Goal: Task Accomplishment & Management: Manage account settings

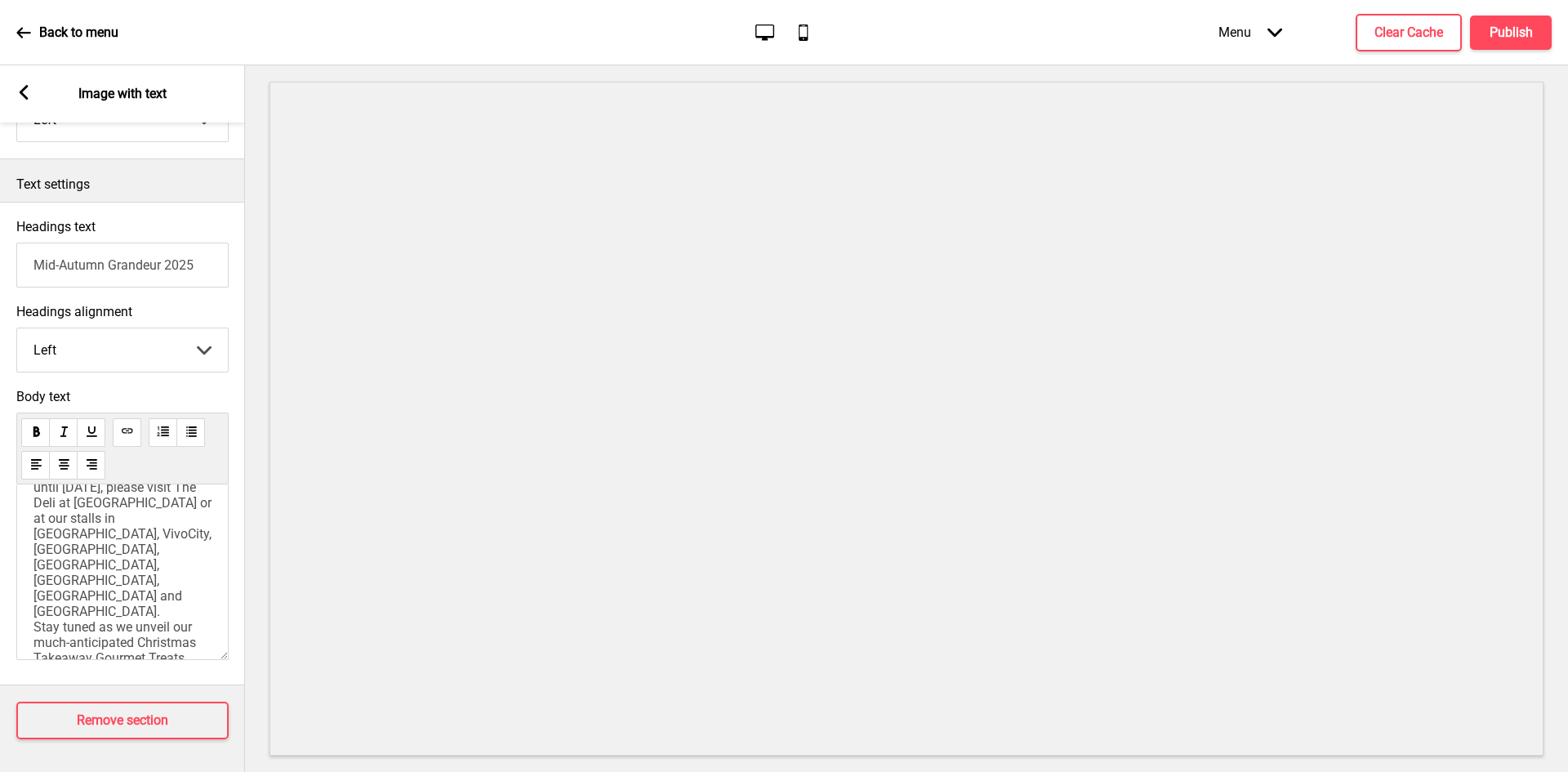
scroll to position [246, 0]
click at [37, 564] on span "Thank you for your overwhelming support! Online pre-orders for mooncakes are no…" at bounding box center [124, 504] width 182 height 280
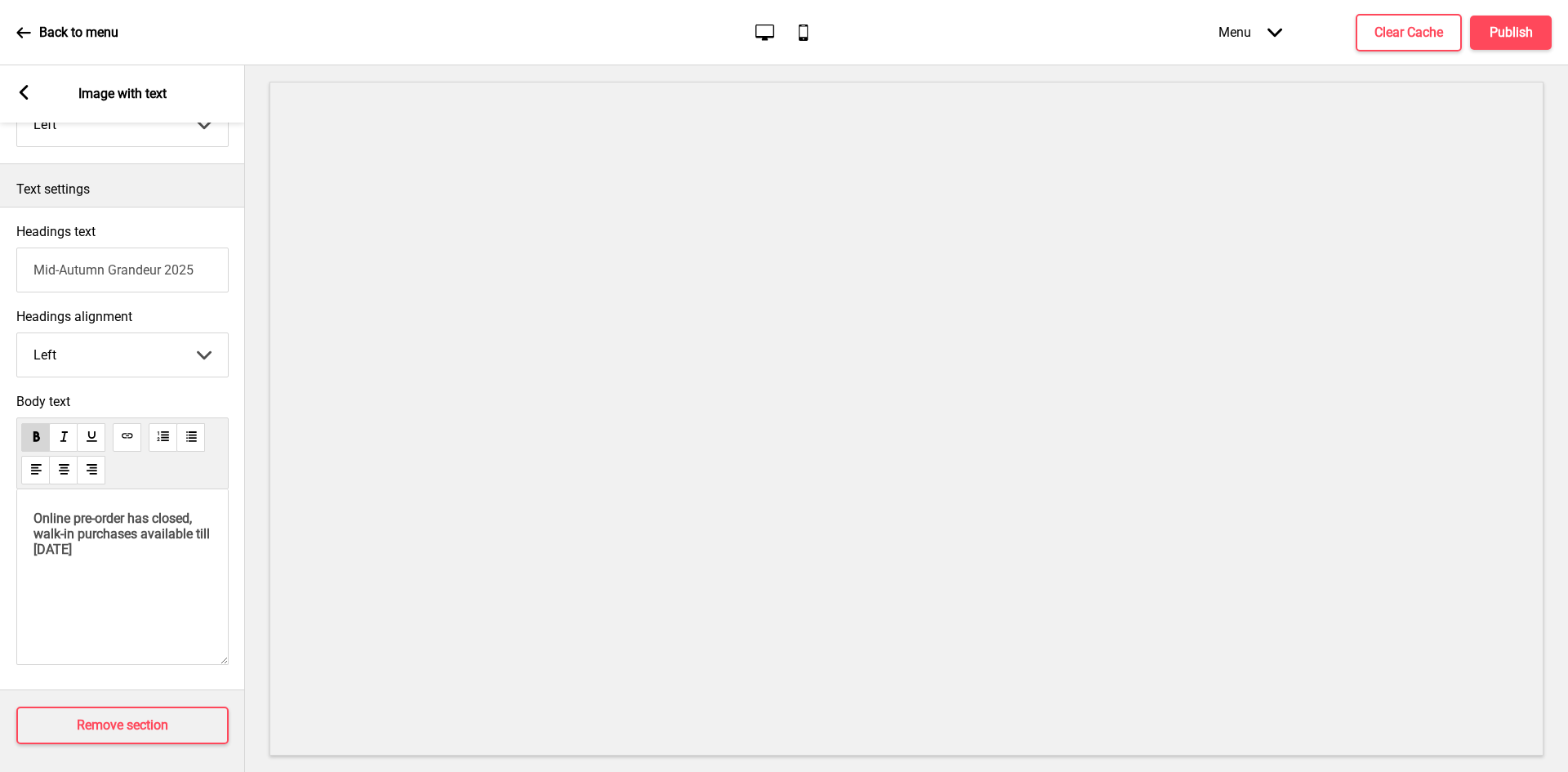
scroll to position [360, 0]
click at [106, 565] on p "﻿" at bounding box center [122, 573] width 178 height 15
click at [88, 601] on div "Online pre-order has closed, walk-in purchases available till [DATE]" at bounding box center [122, 572] width 212 height 176
click at [63, 564] on div "Online pre-order has closed, walk-in purchases available till [DATE]" at bounding box center [122, 572] width 212 height 176
click at [117, 541] on p "Online pre-order has closed, walk-in purchases available till [DATE]" at bounding box center [122, 528] width 178 height 47
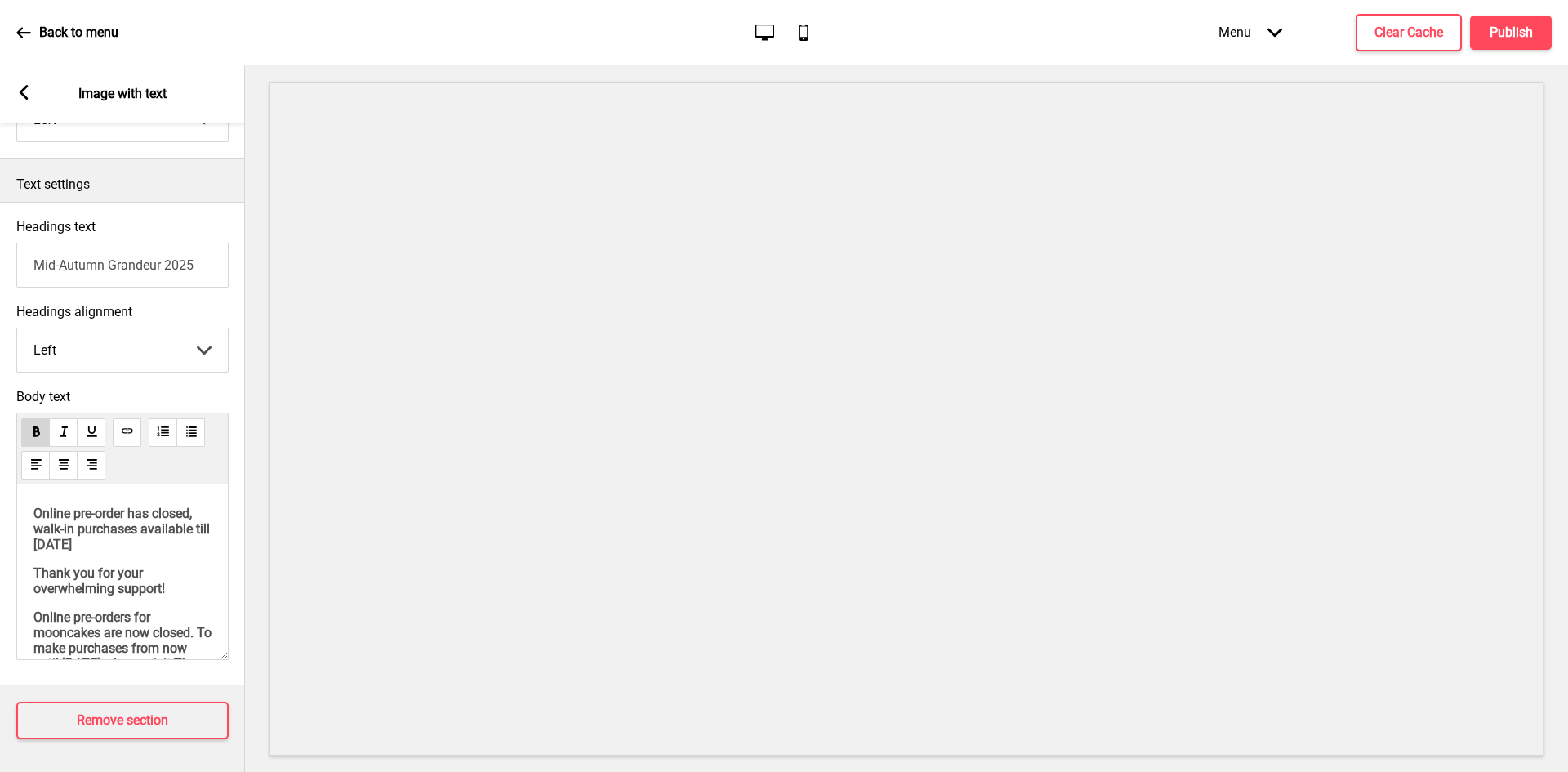
scroll to position [274, 0]
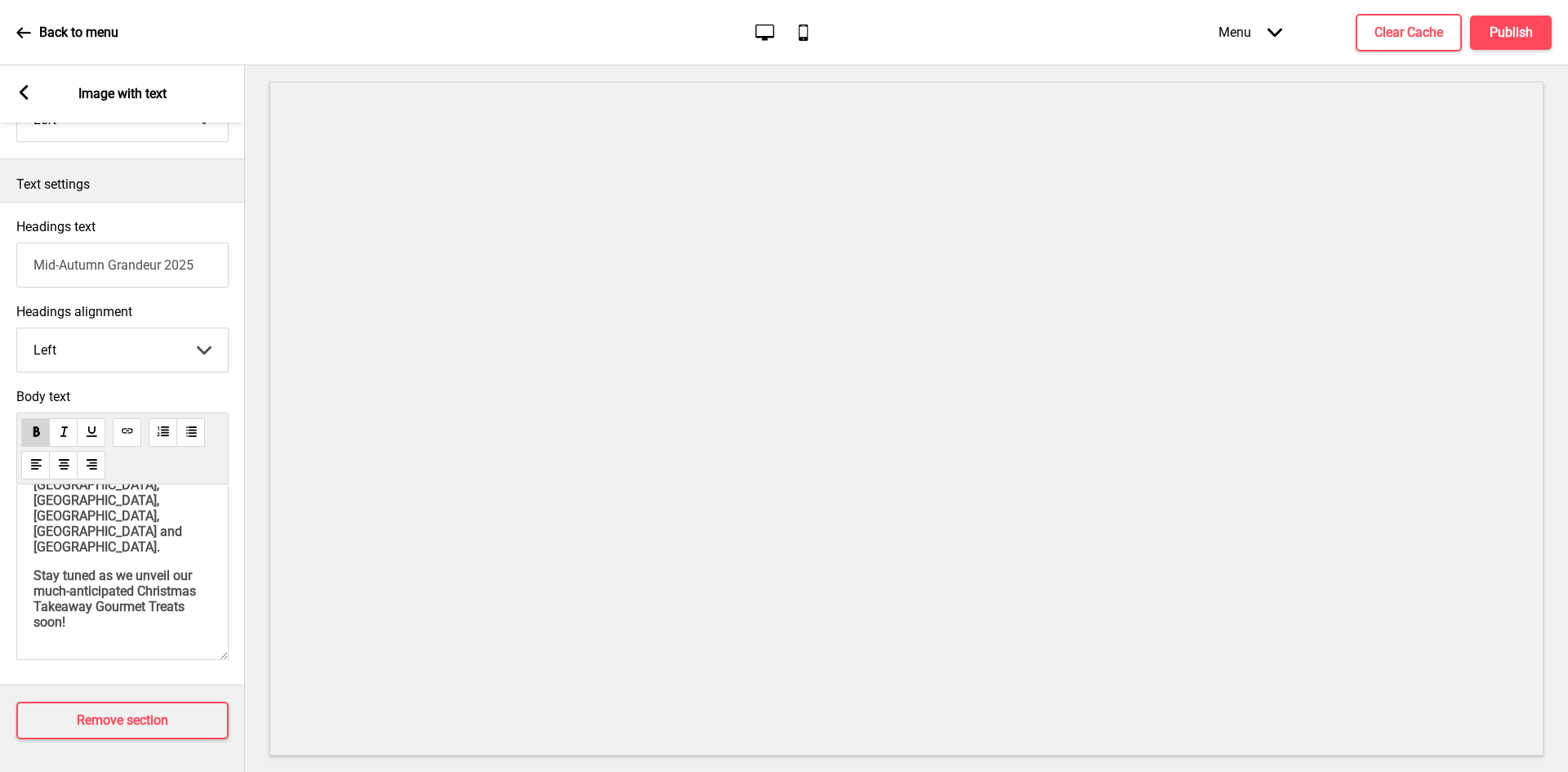
click at [61, 540] on div "Online pre-order has closed, walk-in purchases available till [DATE] Thank you …" at bounding box center [122, 447] width 178 height 366
click at [37, 539] on div "Online pre-order has closed, walk-in purchases available till [DATE] Thank you …" at bounding box center [122, 447] width 178 height 366
click at [1516, 41] on h4 "Publish" at bounding box center [1512, 32] width 44 height 18
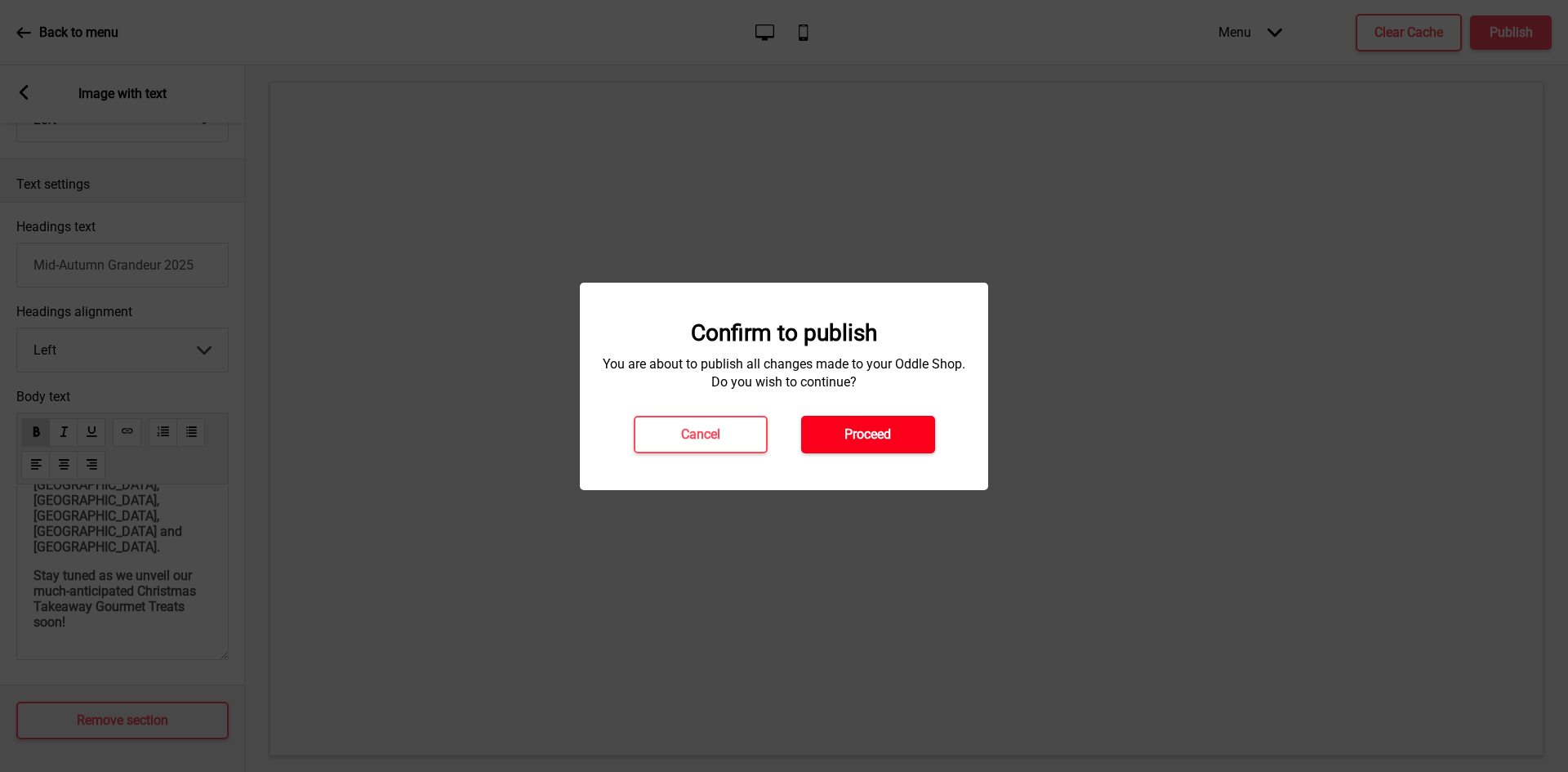
click at [896, 423] on button "Proceed" at bounding box center [868, 434] width 134 height 37
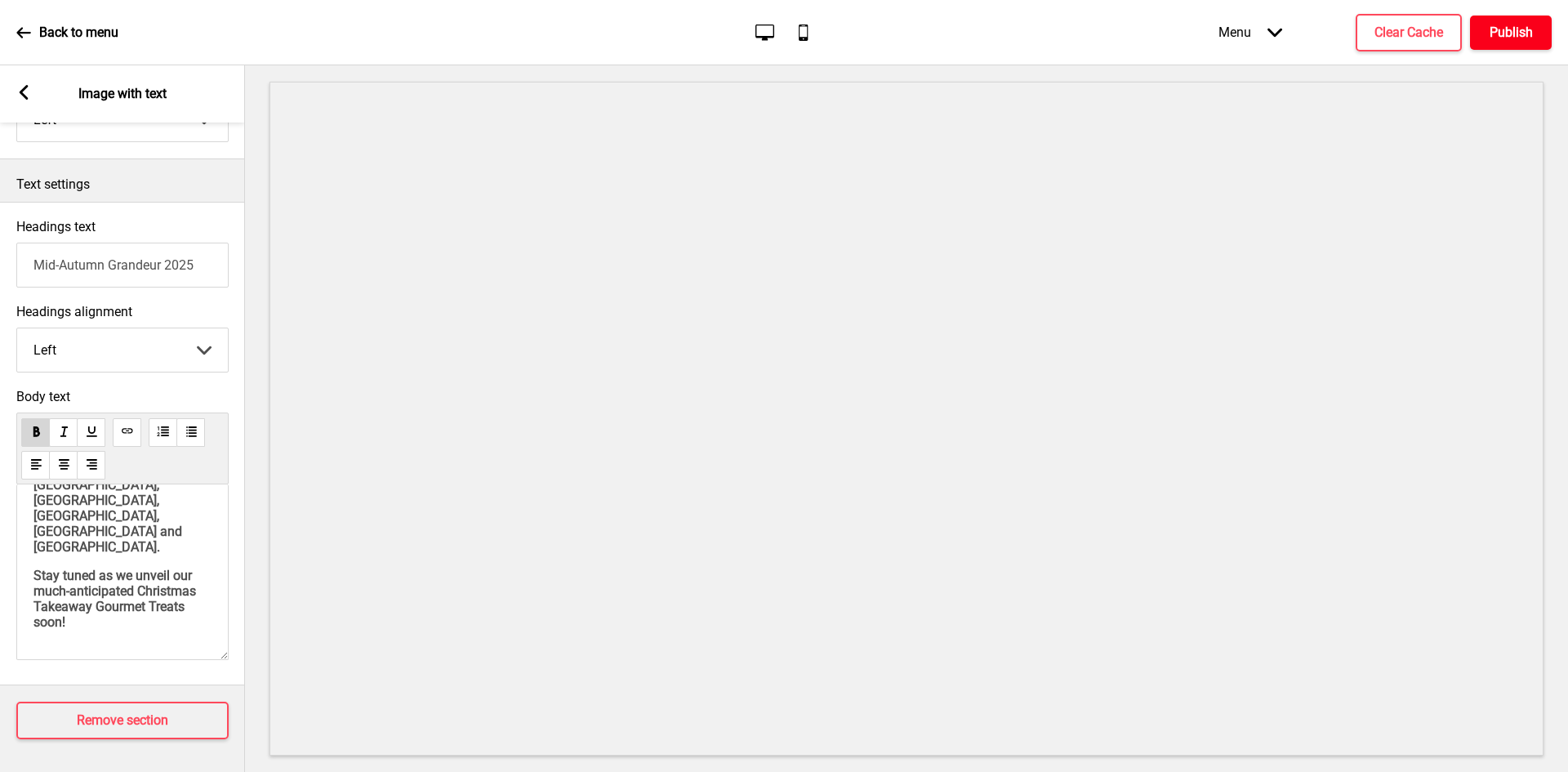
click at [1517, 29] on h4 "Publish" at bounding box center [1512, 32] width 44 height 18
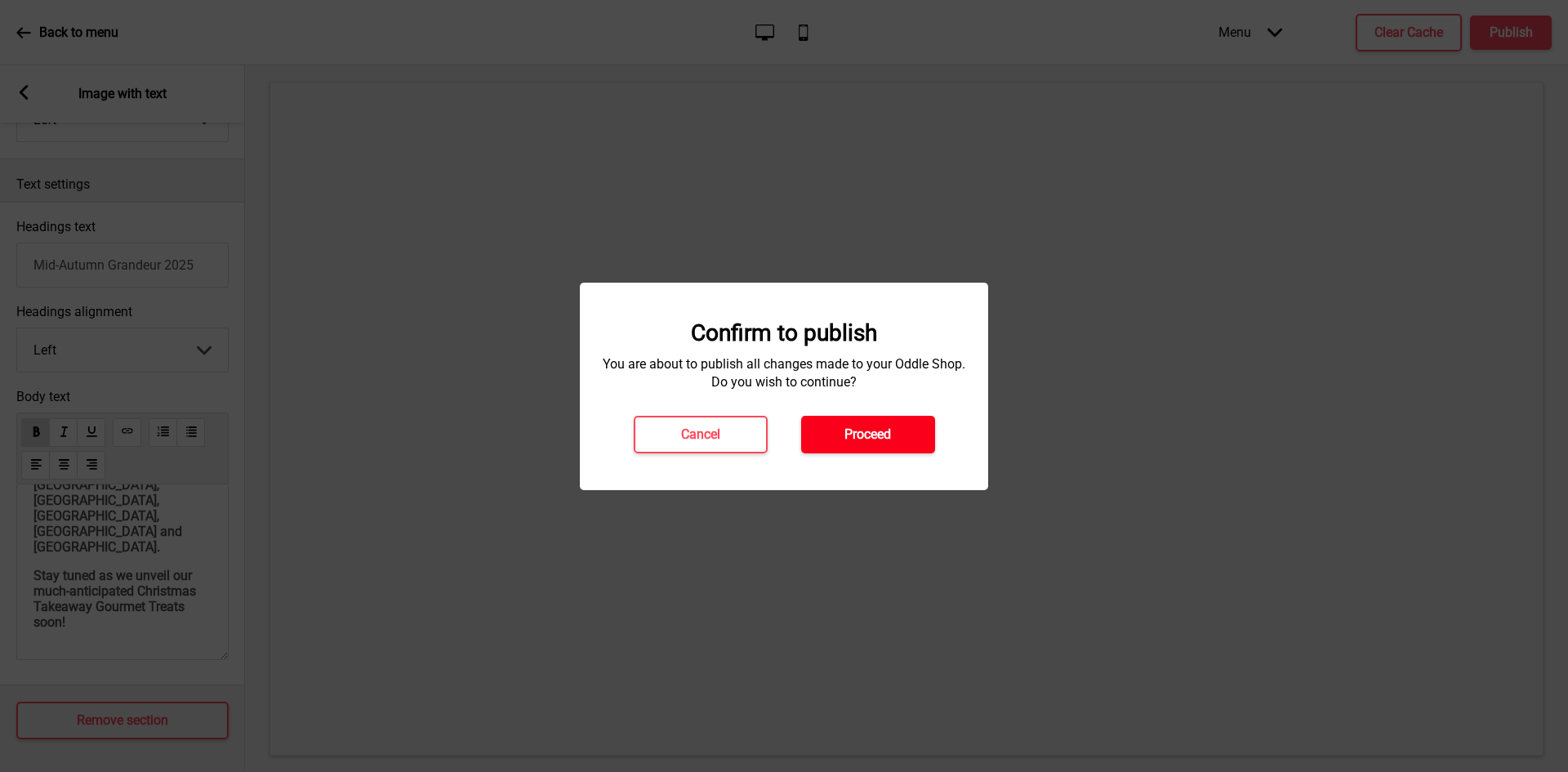
click at [880, 437] on h4 "Proceed" at bounding box center [868, 434] width 47 height 18
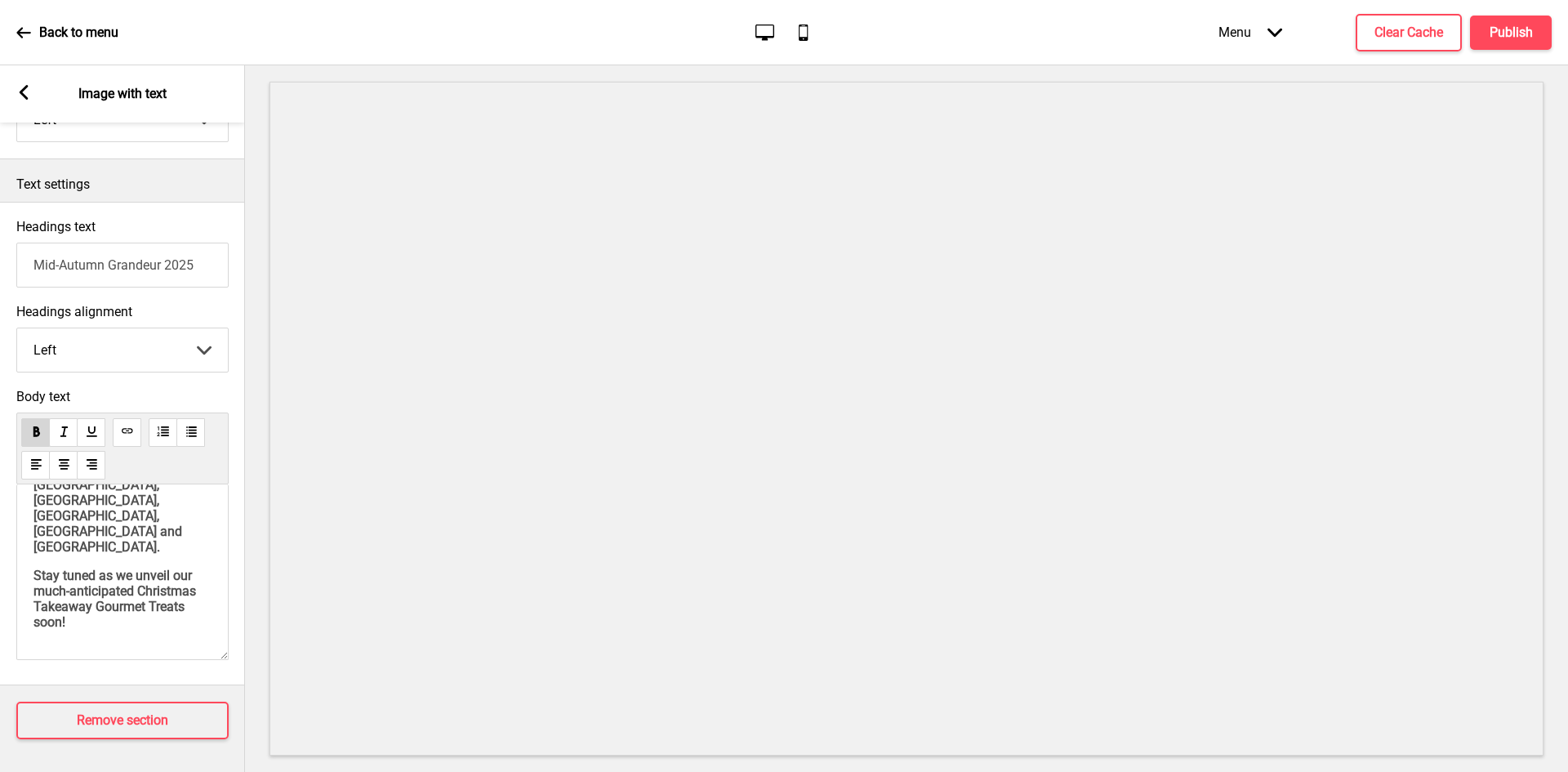
click at [182, 622] on div "Online pre-order has closed, walk-in purchases available till [DATE] Thank you …" at bounding box center [122, 572] width 212 height 176
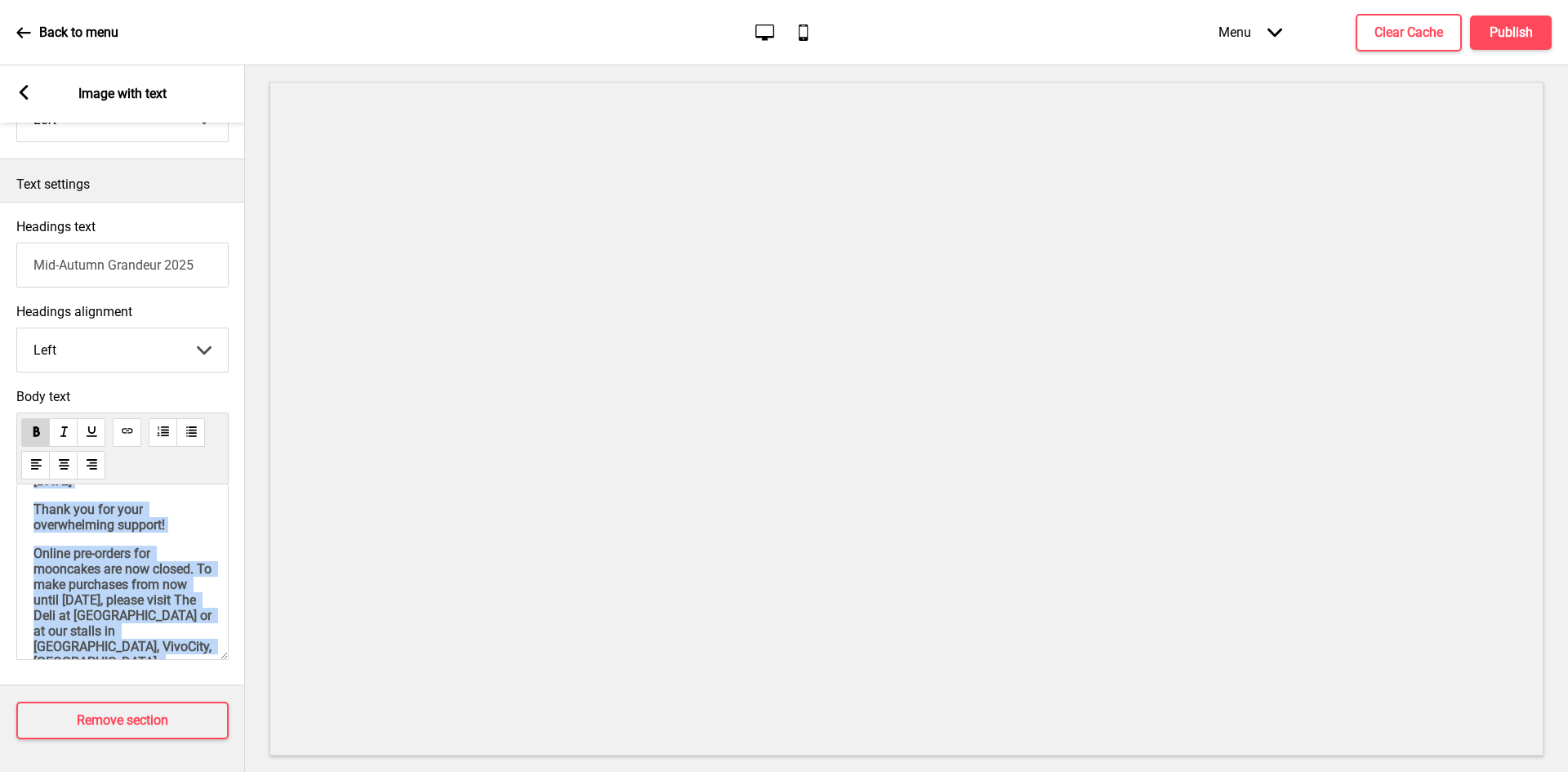
scroll to position [0, 0]
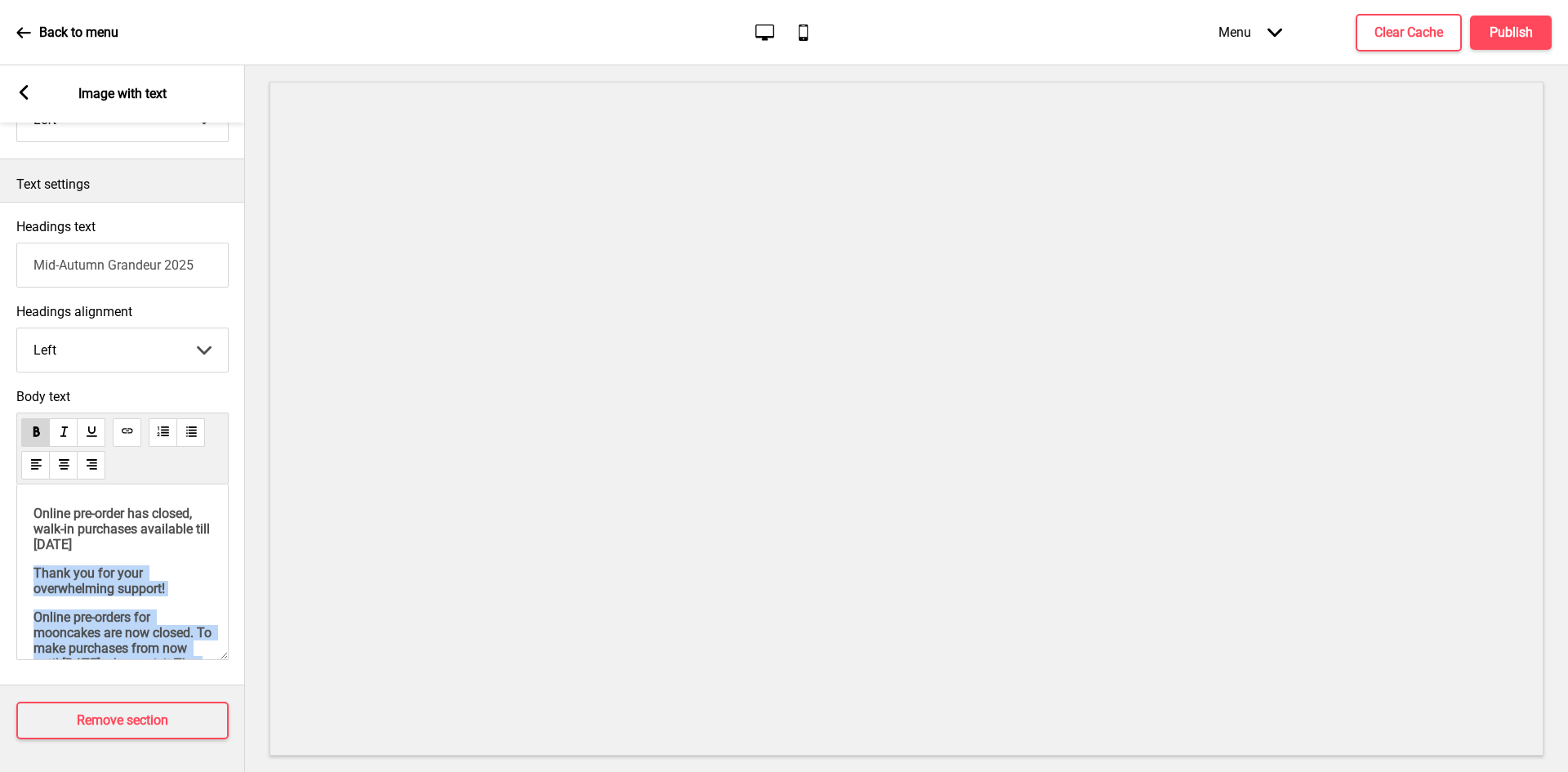
drag, startPoint x: 174, startPoint y: 608, endPoint x: 28, endPoint y: 575, distance: 149.7
click at [28, 575] on div "Online pre-order has closed, walk-in purchases available till [DATE] Thank you …" at bounding box center [122, 572] width 212 height 176
click at [176, 584] on p "Thank you for your overwhelming support!" at bounding box center [122, 581] width 178 height 31
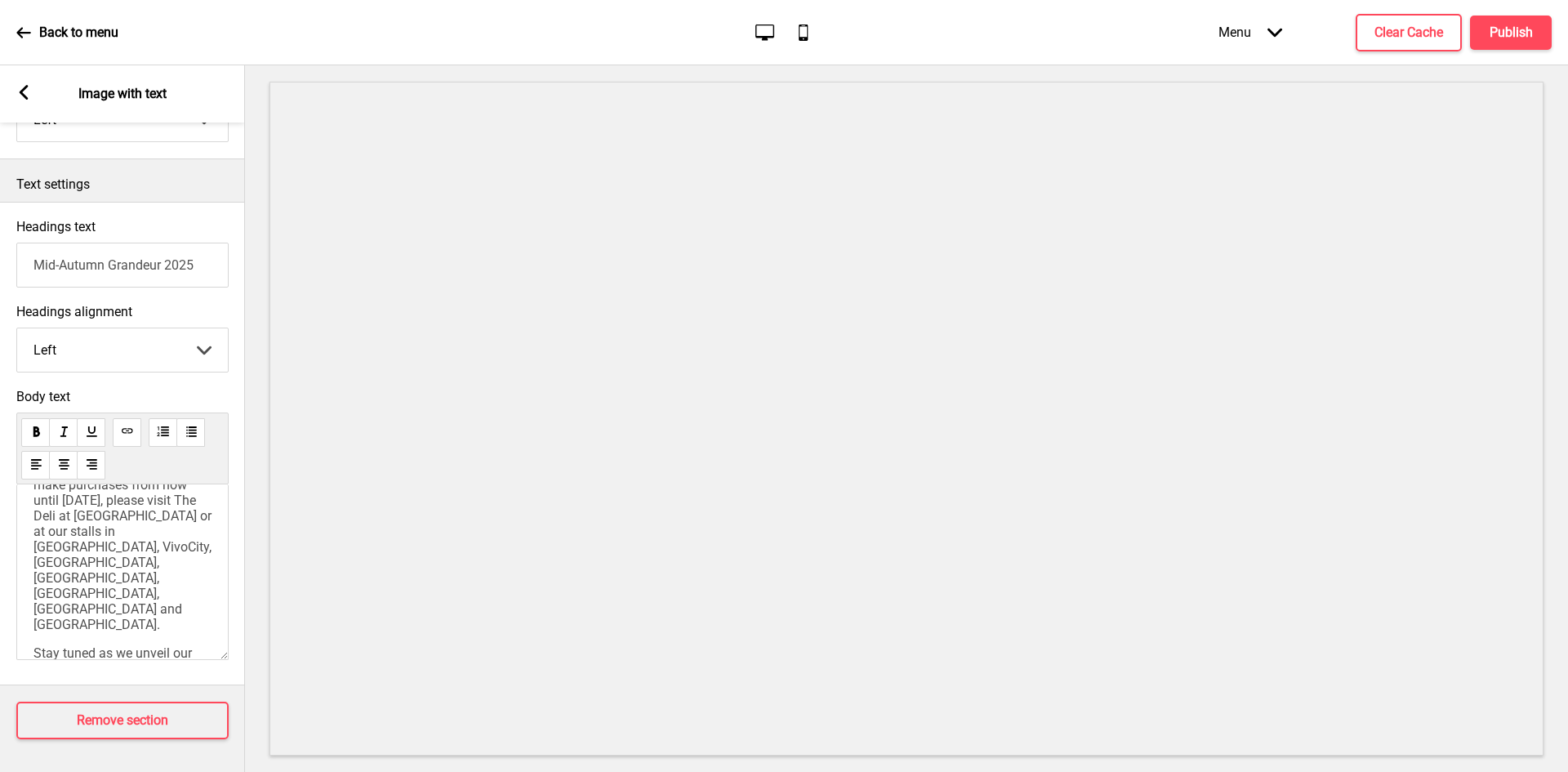
scroll to position [246, 0]
click at [60, 560] on div "Online pre-order has closed, walk-in purchases available till [DATE] Thank you …" at bounding box center [122, 447] width 178 height 366
click at [36, 552] on div "Online pre-order has closed, walk-in purchases available till [DATE] Thank you …" at bounding box center [122, 447] width 178 height 366
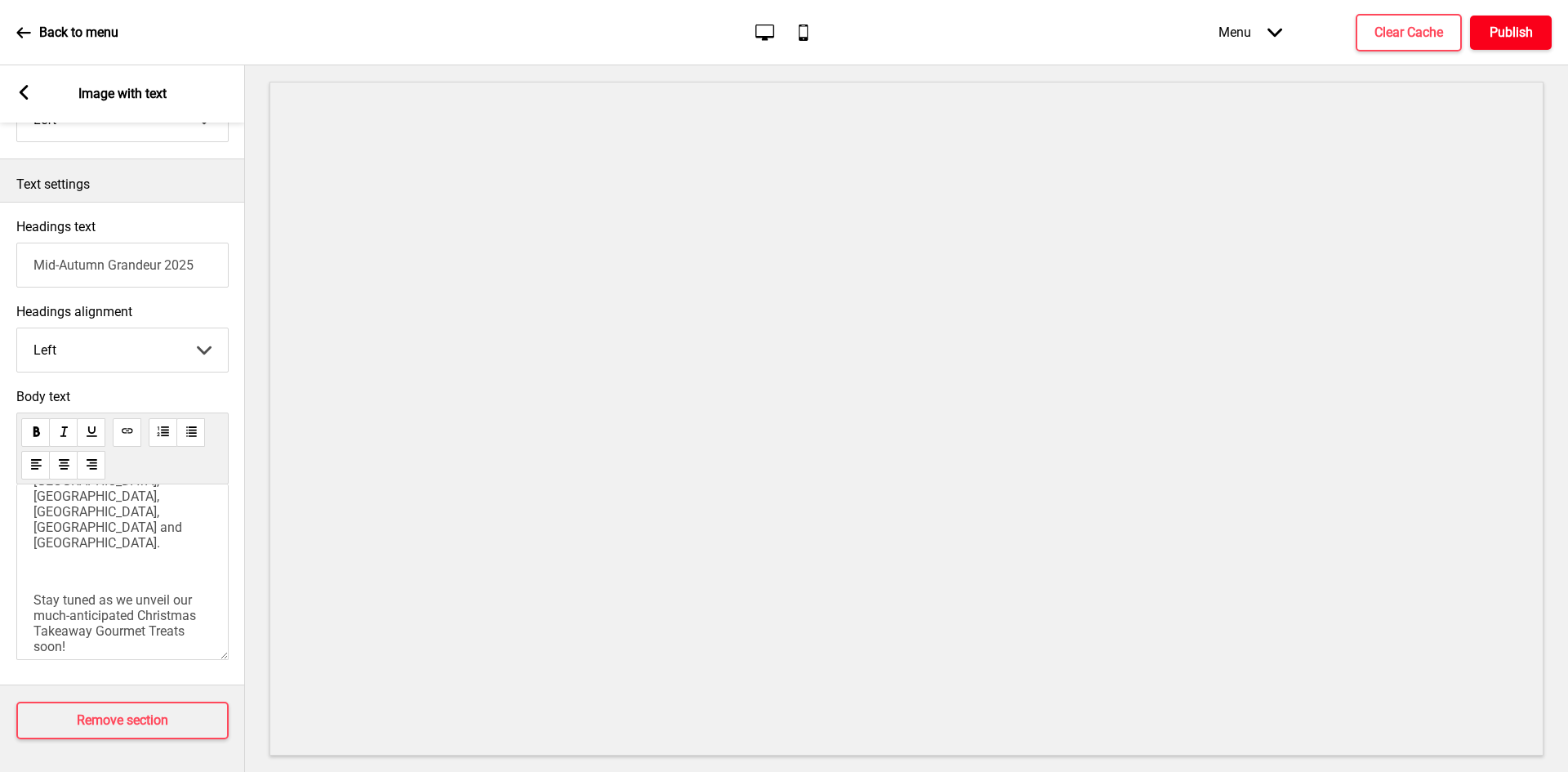
click at [1487, 29] on button "Publish" at bounding box center [1511, 32] width 82 height 34
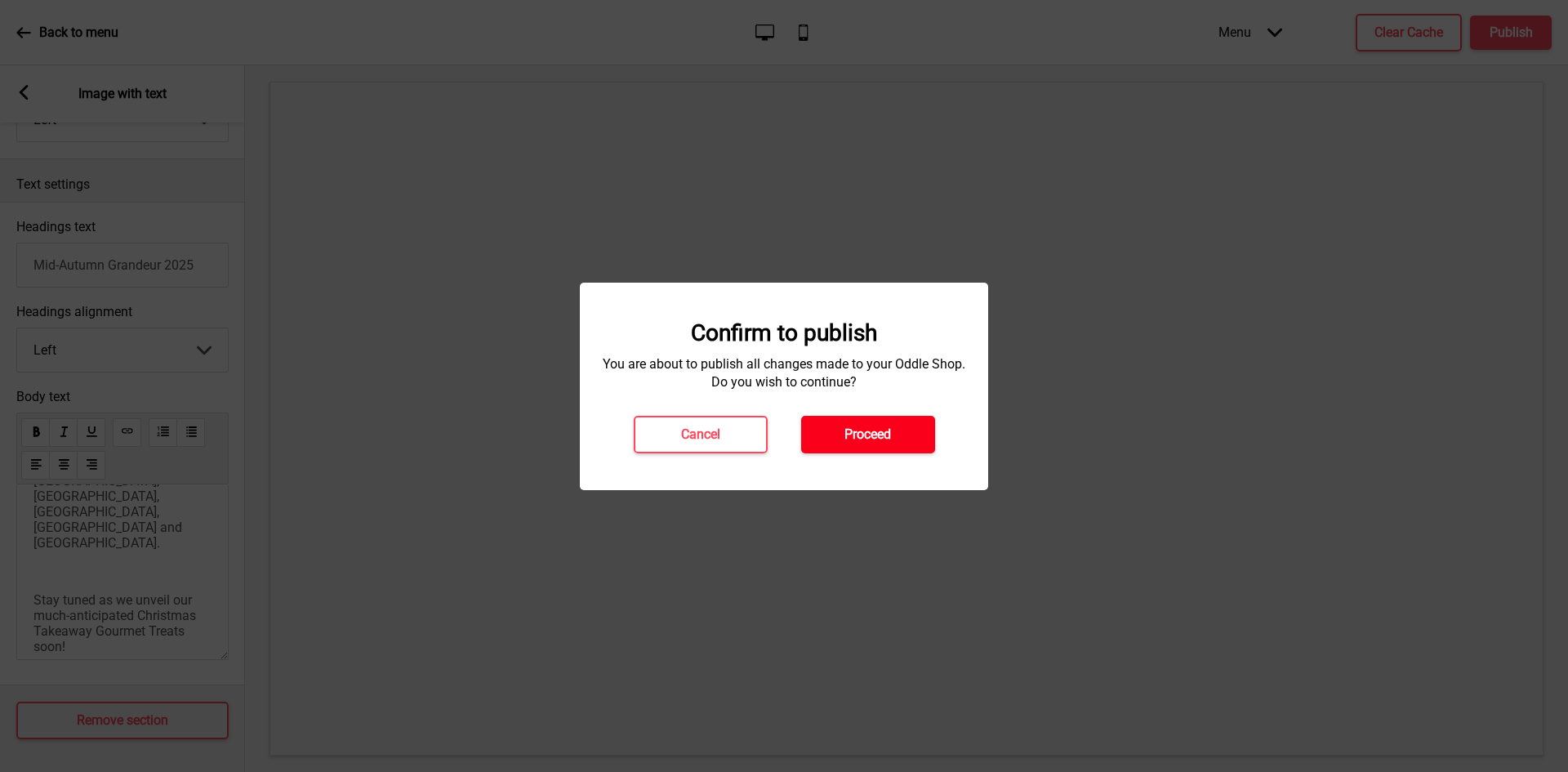
click at [865, 423] on button "Proceed" at bounding box center [868, 434] width 134 height 37
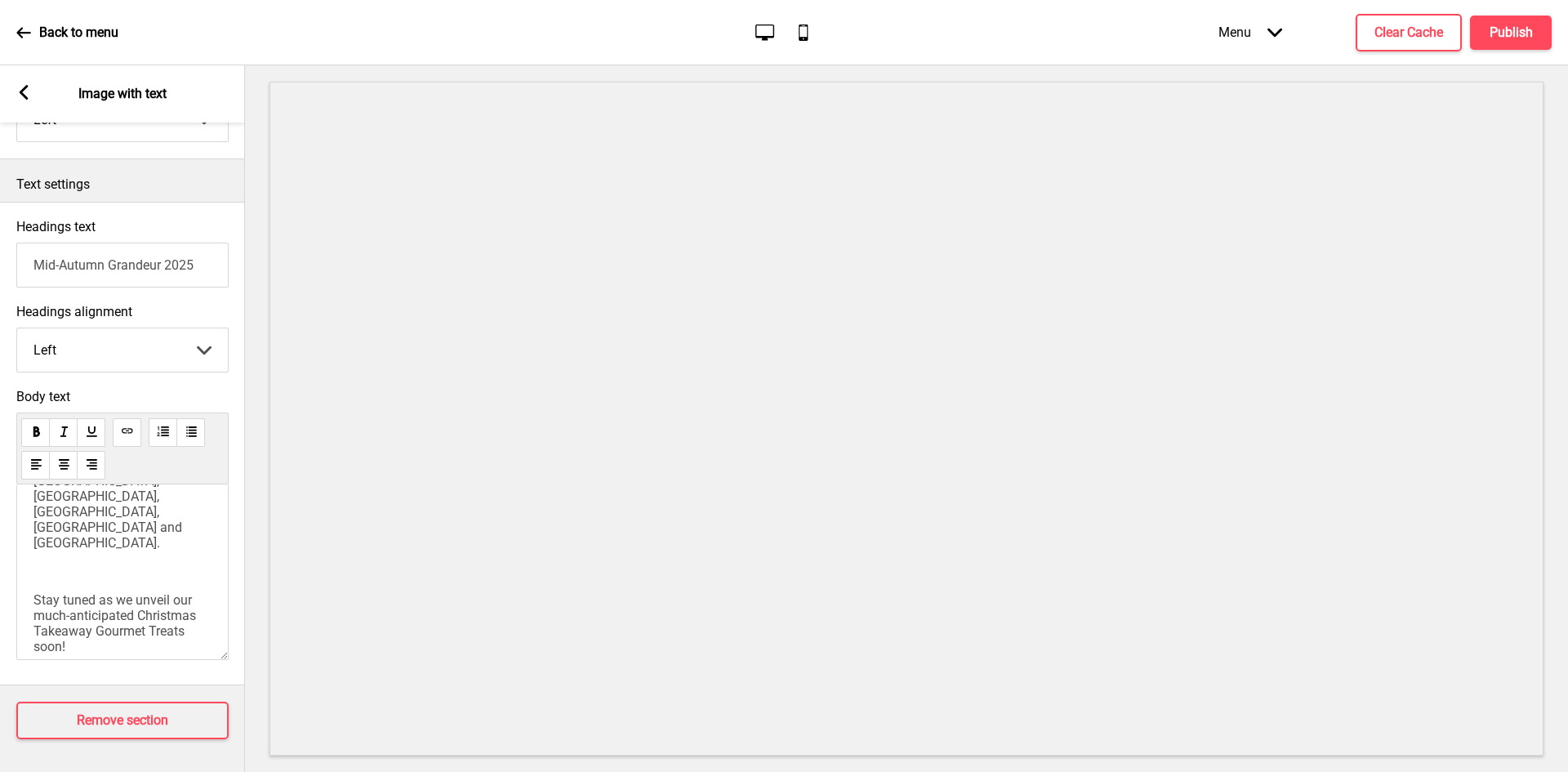
click at [175, 561] on div "Online pre-order has closed, walk-in purchases available till [DATE] Thank you …" at bounding box center [122, 458] width 178 height 394
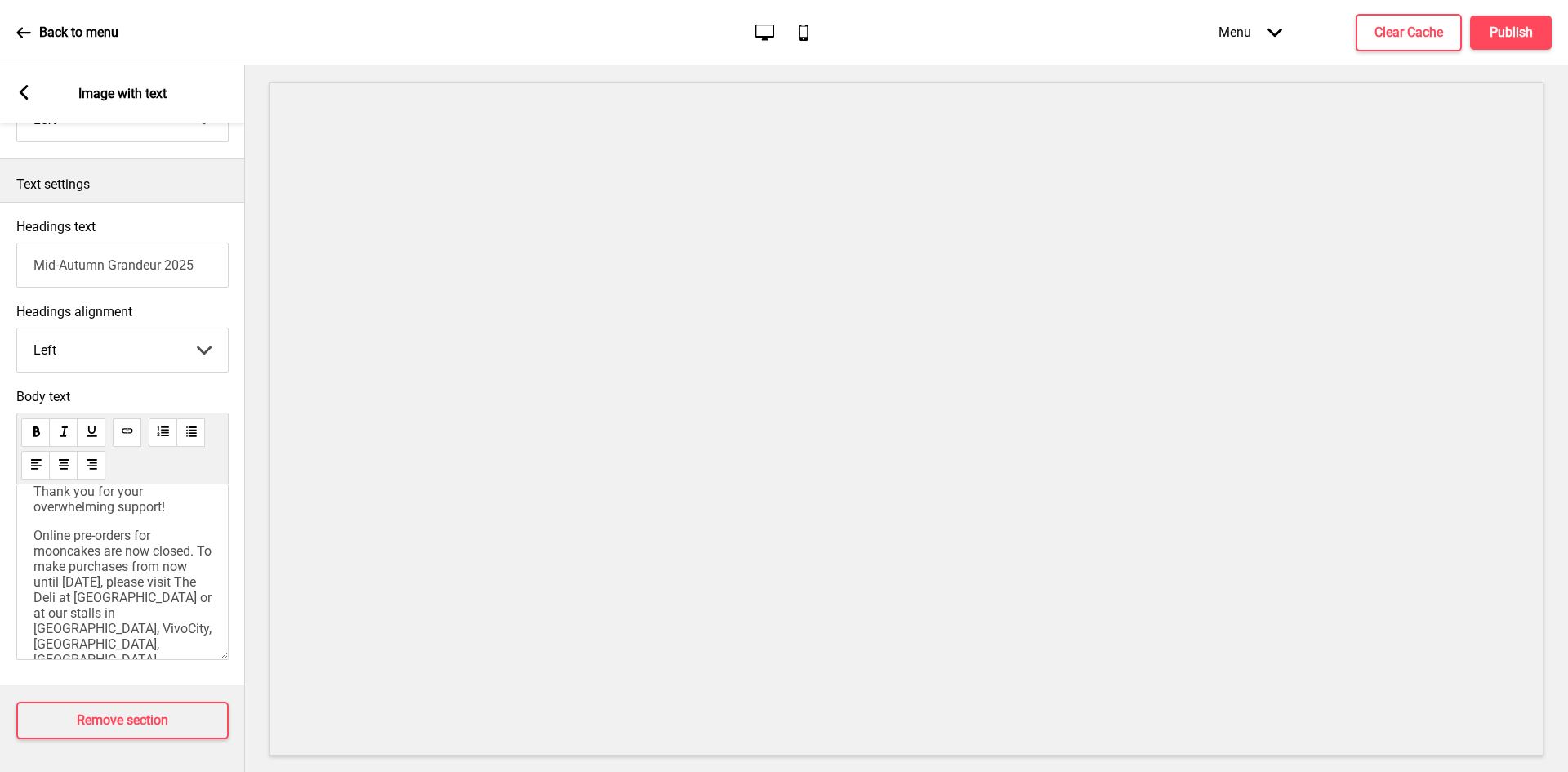
scroll to position [0, 0]
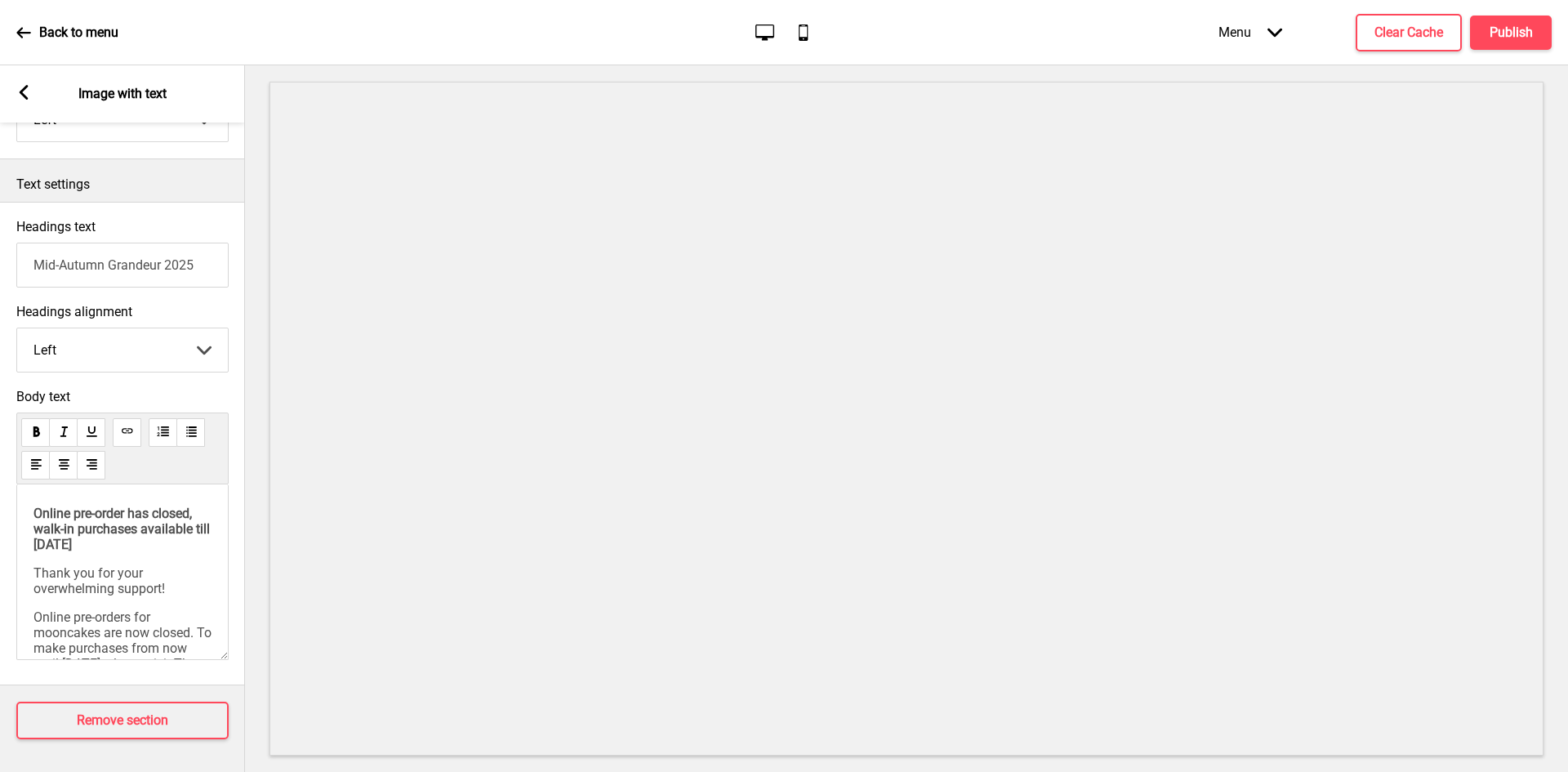
click at [69, 600] on div "Online pre-order has closed, walk-in purchases available till [DATE] Thank you …" at bounding box center [122, 703] width 178 height 394
click at [33, 613] on span "Online pre-orders for mooncakes are now closed. To make purchases from now unti…" at bounding box center [124, 703] width 182 height 187
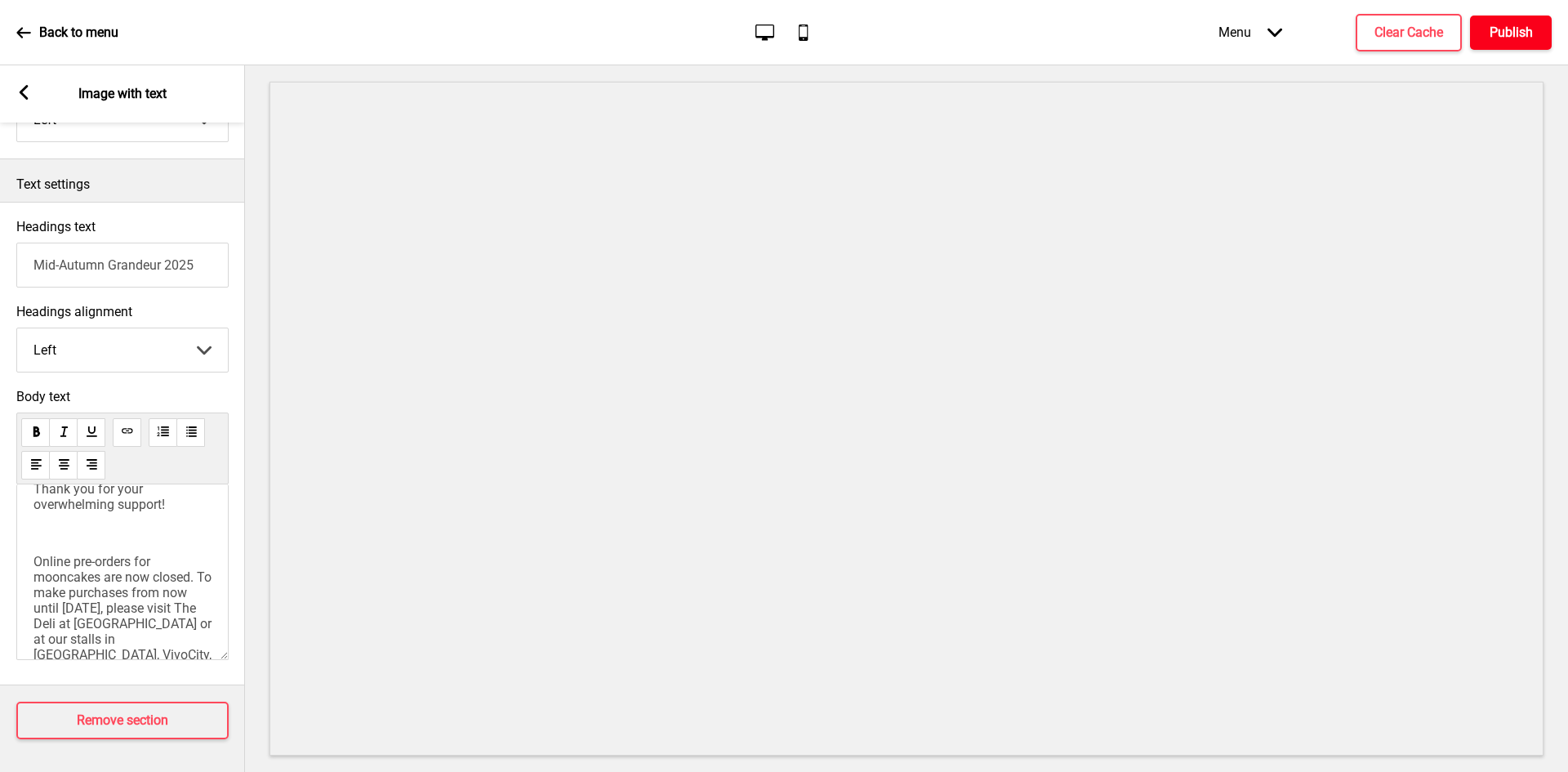
click at [1526, 37] on h4 "Publish" at bounding box center [1512, 32] width 44 height 18
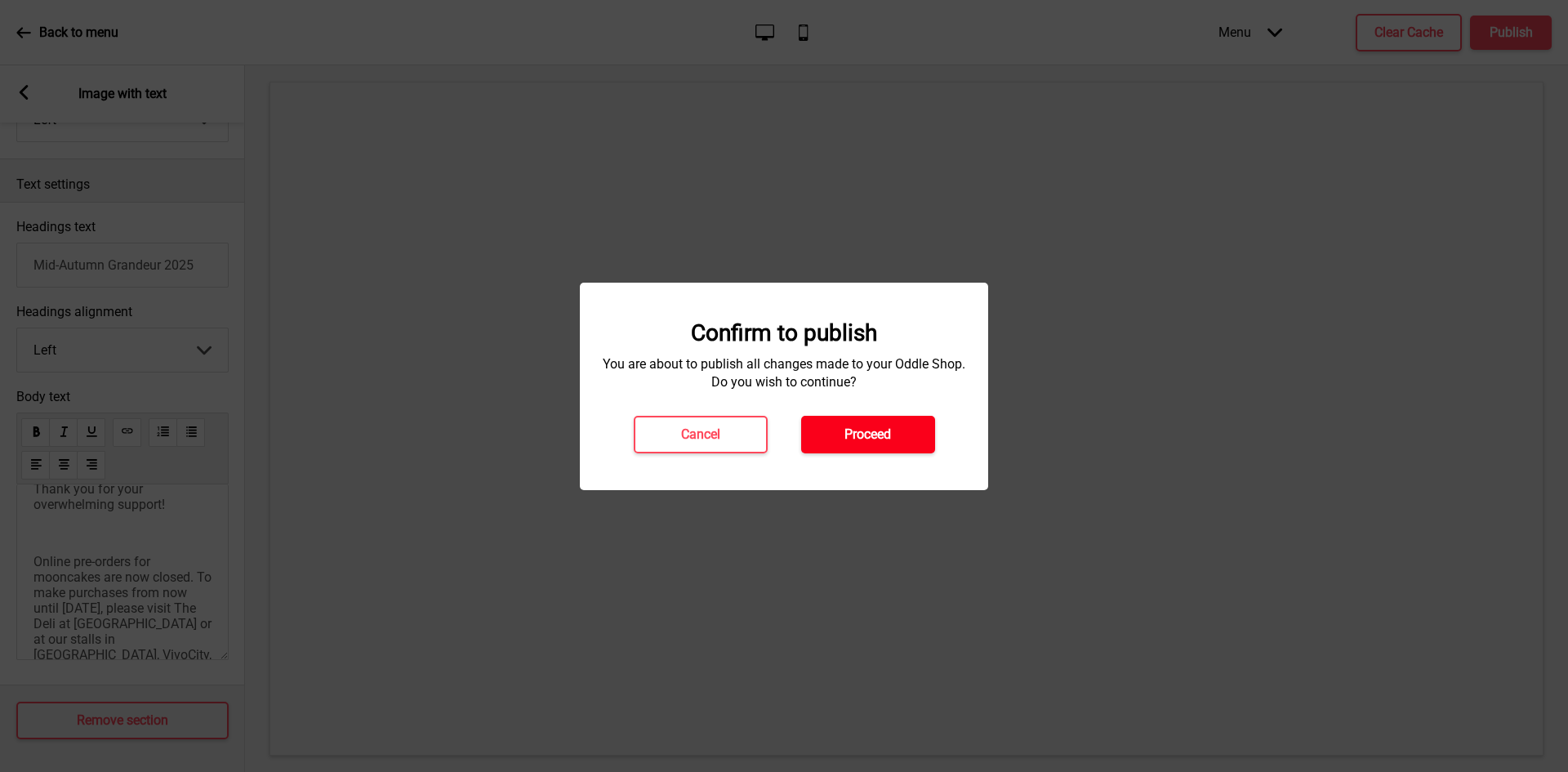
click at [922, 427] on button "Proceed" at bounding box center [868, 434] width 134 height 37
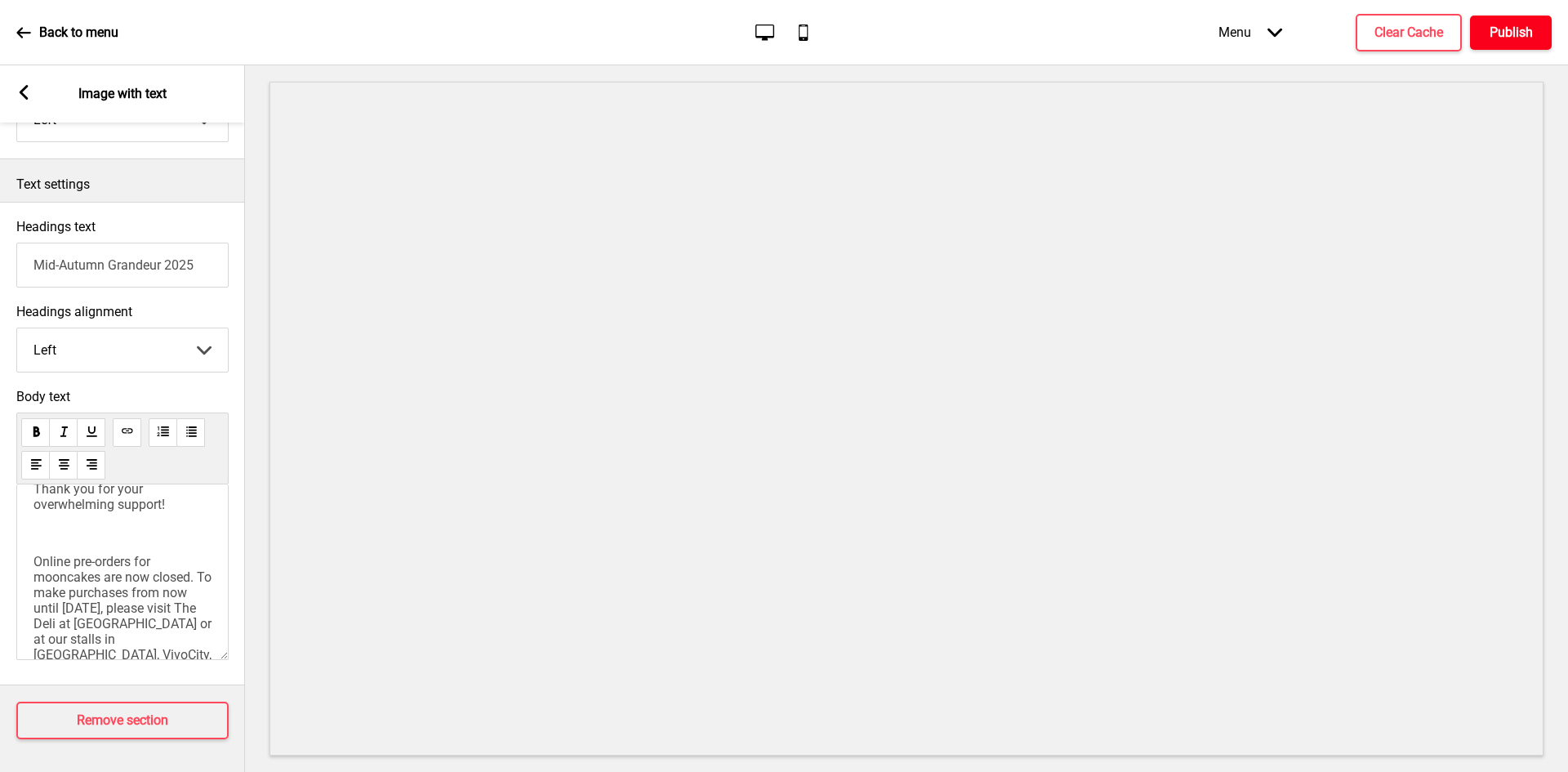
click at [1505, 37] on h4 "Publish" at bounding box center [1512, 32] width 44 height 18
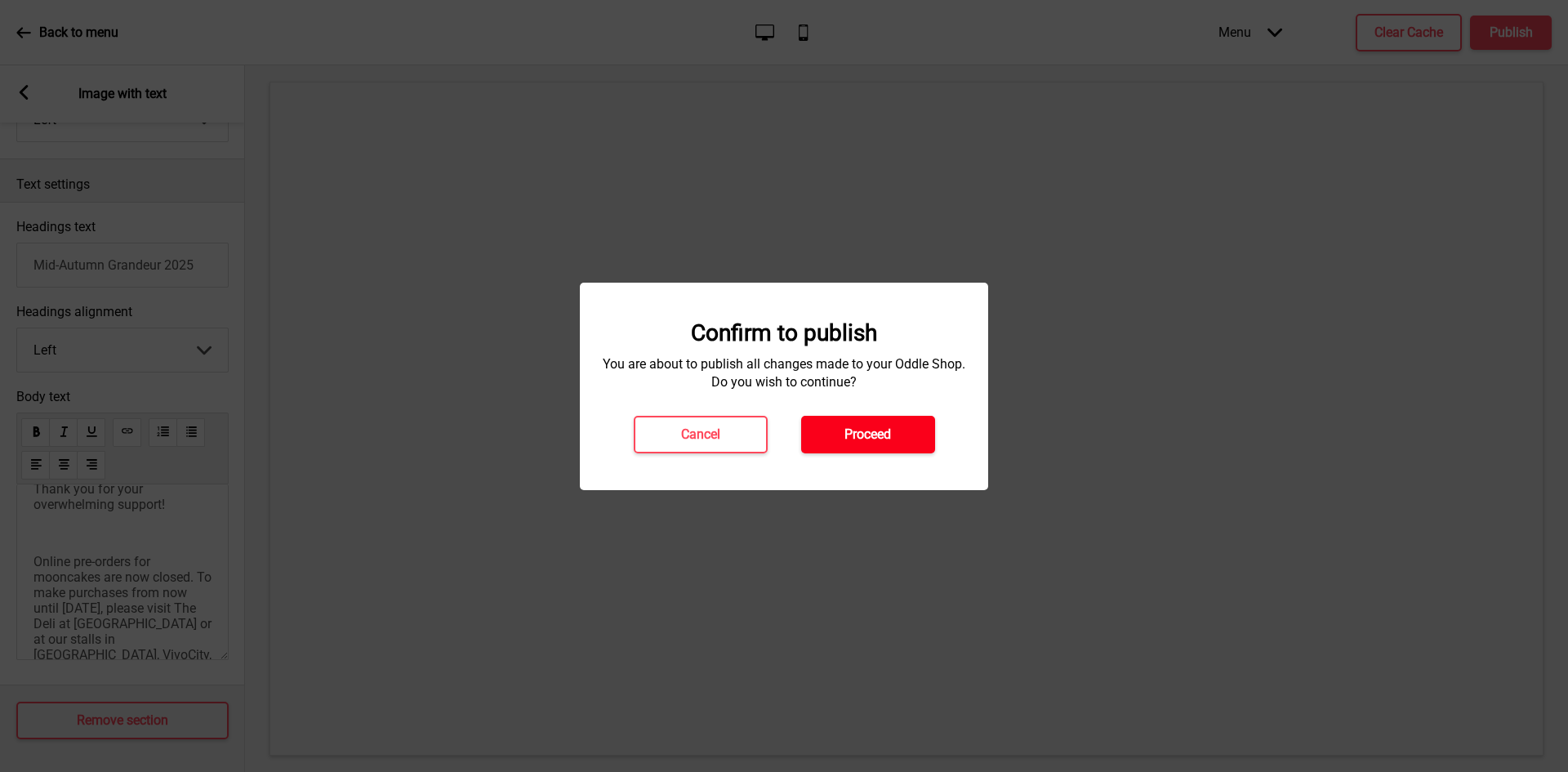
click at [881, 437] on h4 "Proceed" at bounding box center [868, 434] width 47 height 18
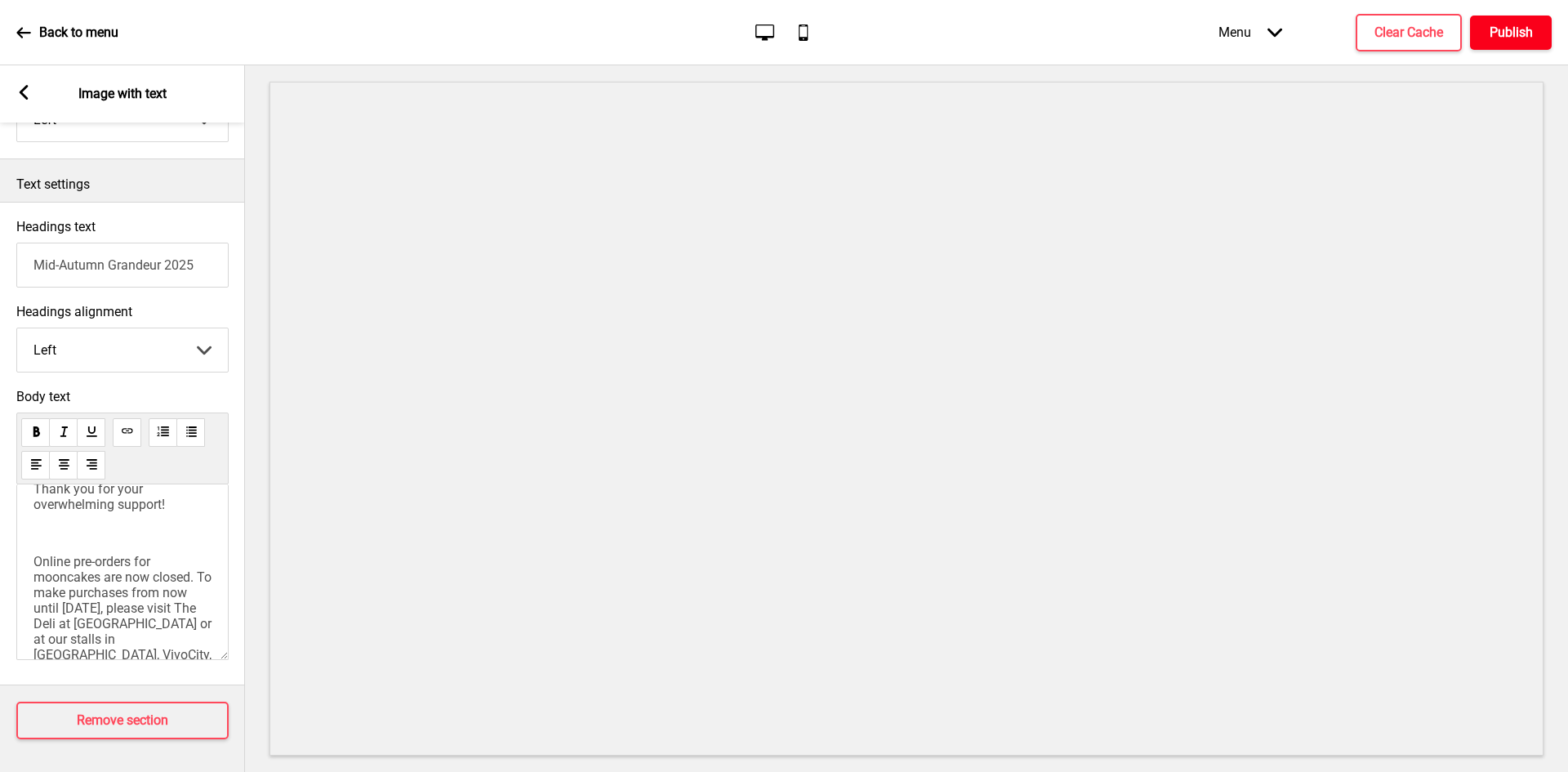
click at [1504, 36] on h4 "Publish" at bounding box center [1512, 32] width 44 height 18
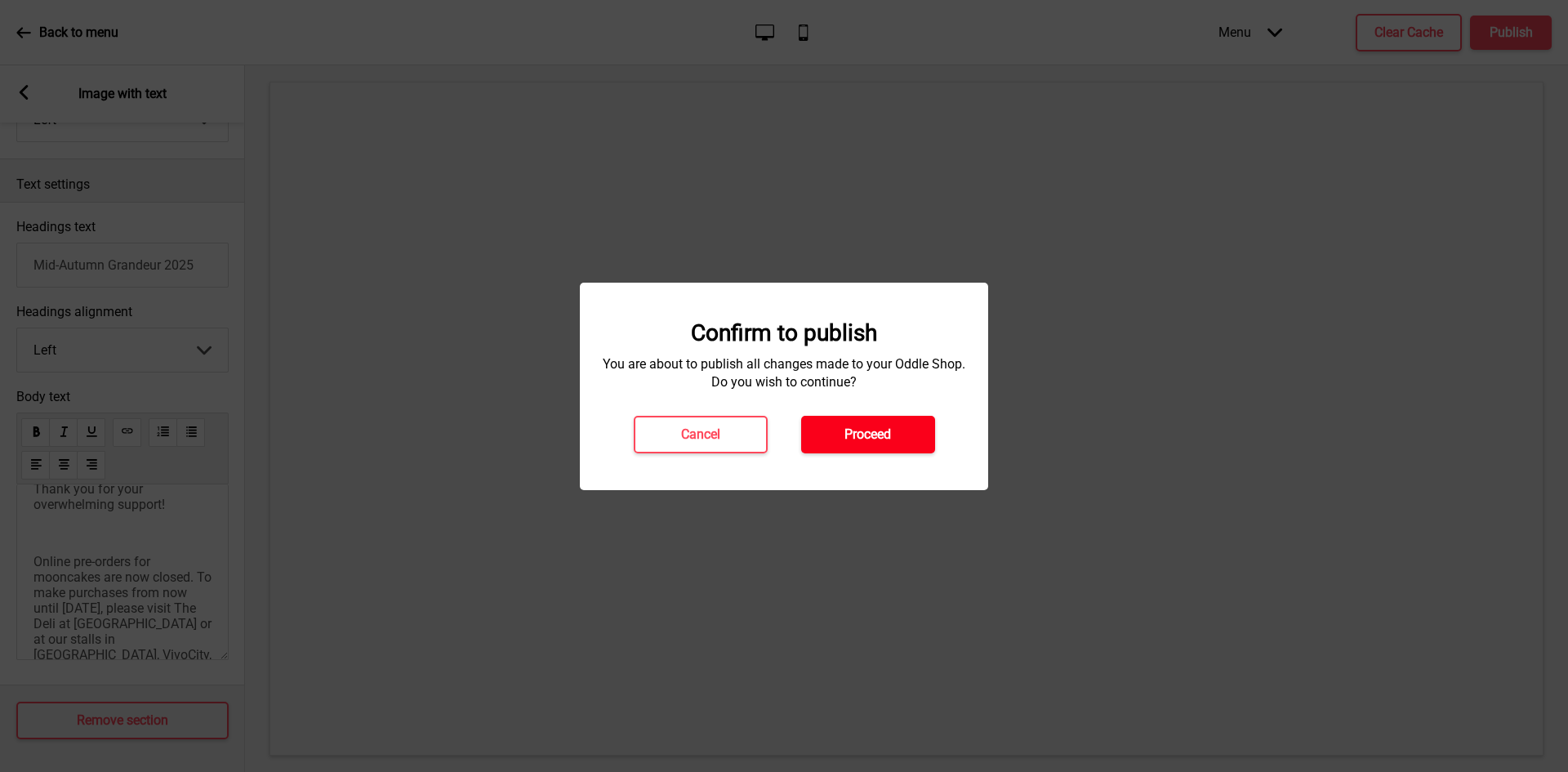
click at [889, 419] on button "Proceed" at bounding box center [868, 434] width 134 height 37
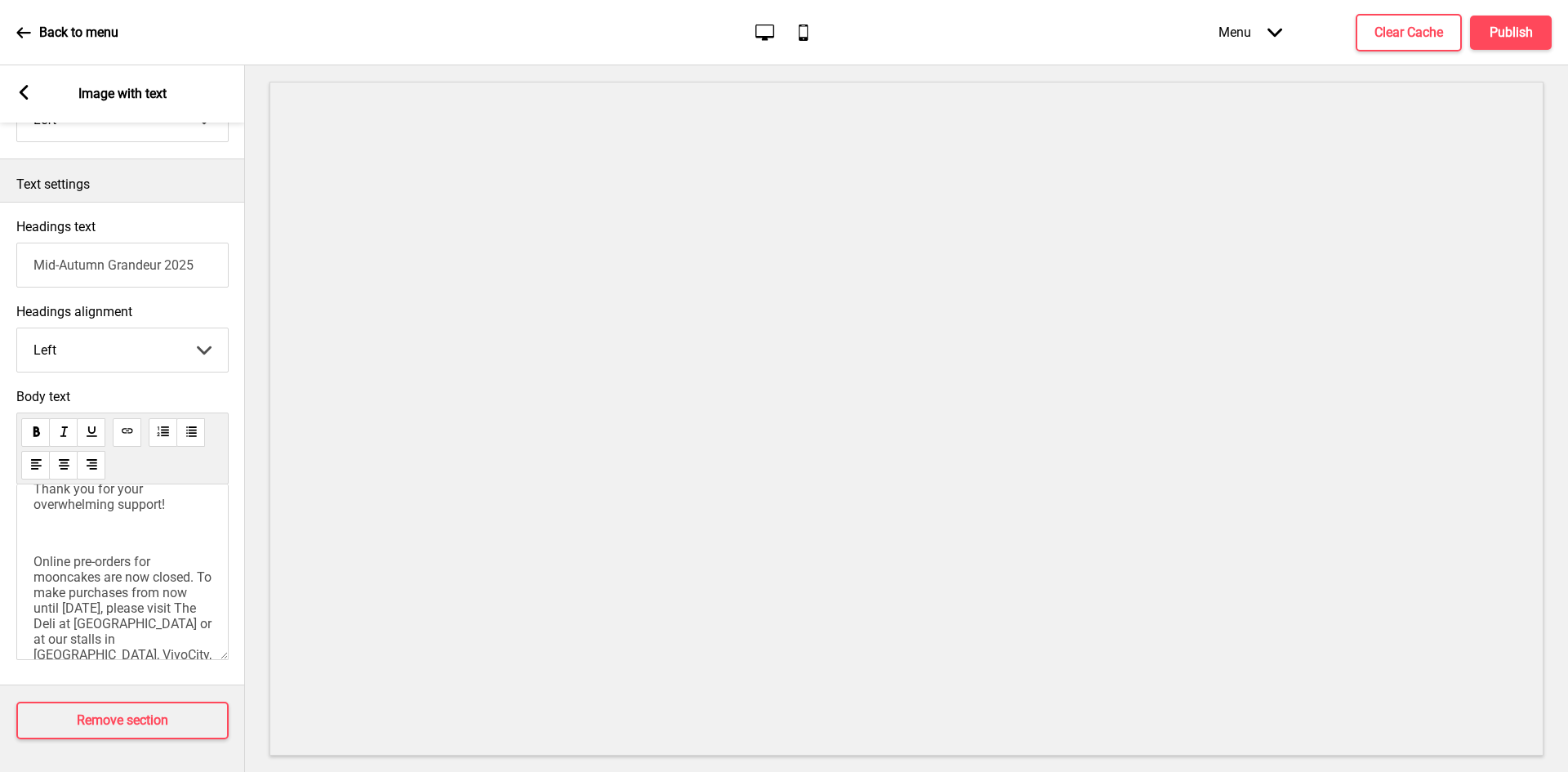
click at [85, 35] on p "Back to menu" at bounding box center [78, 32] width 79 height 18
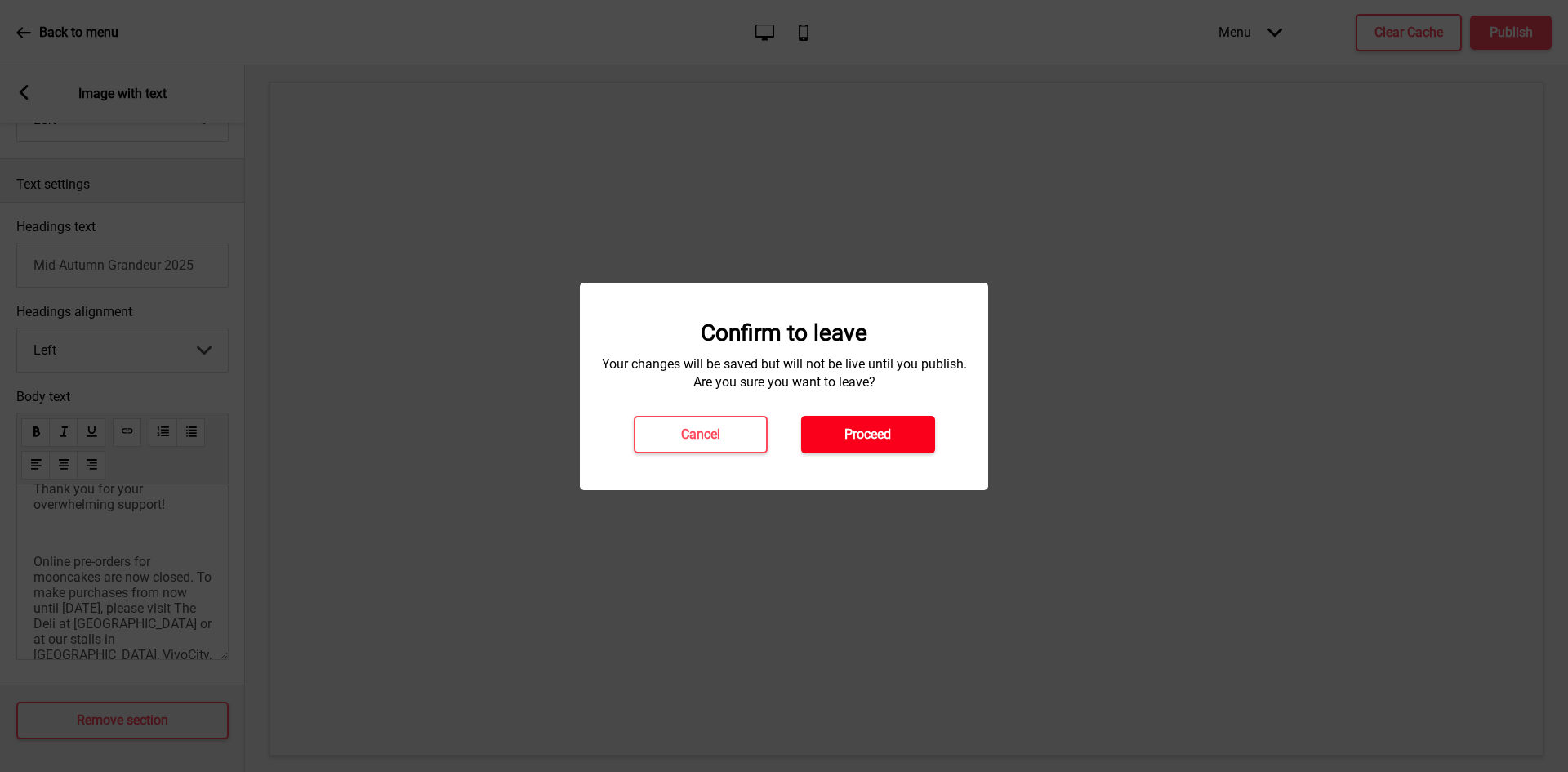
click at [901, 441] on button "Proceed" at bounding box center [868, 434] width 134 height 37
